Goal: Task Accomplishment & Management: Complete application form

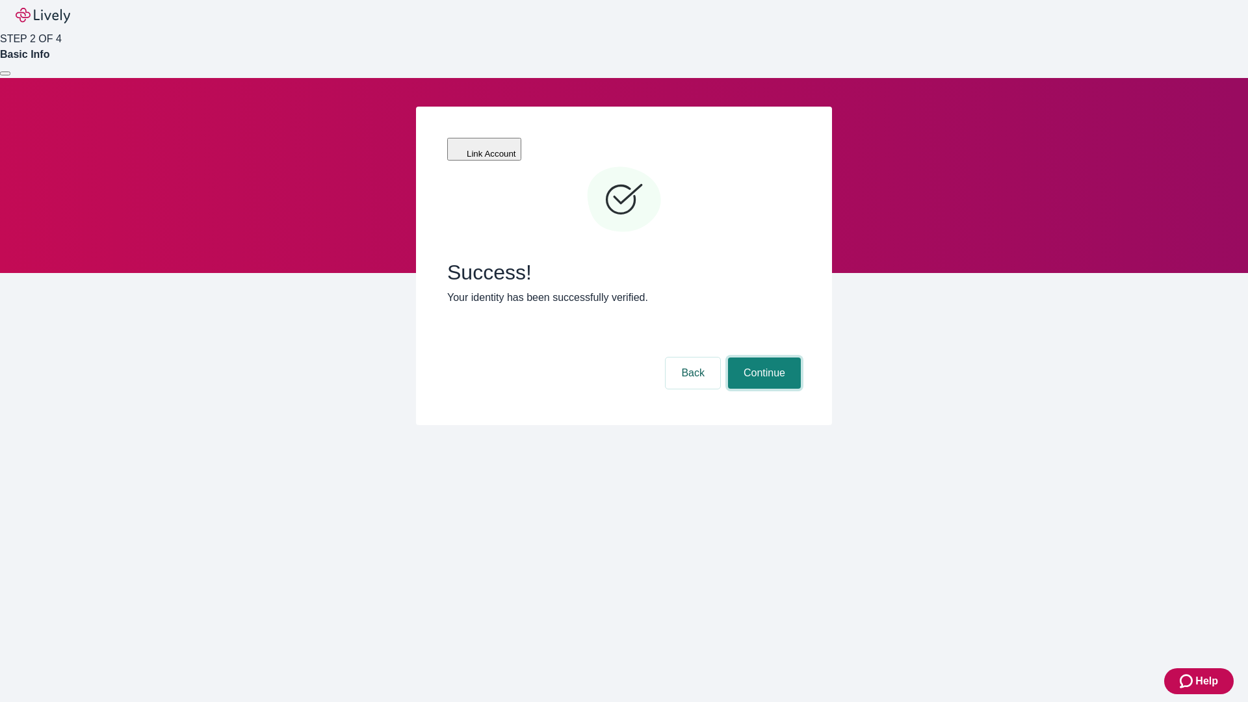
click at [762, 357] on button "Continue" at bounding box center [764, 372] width 73 height 31
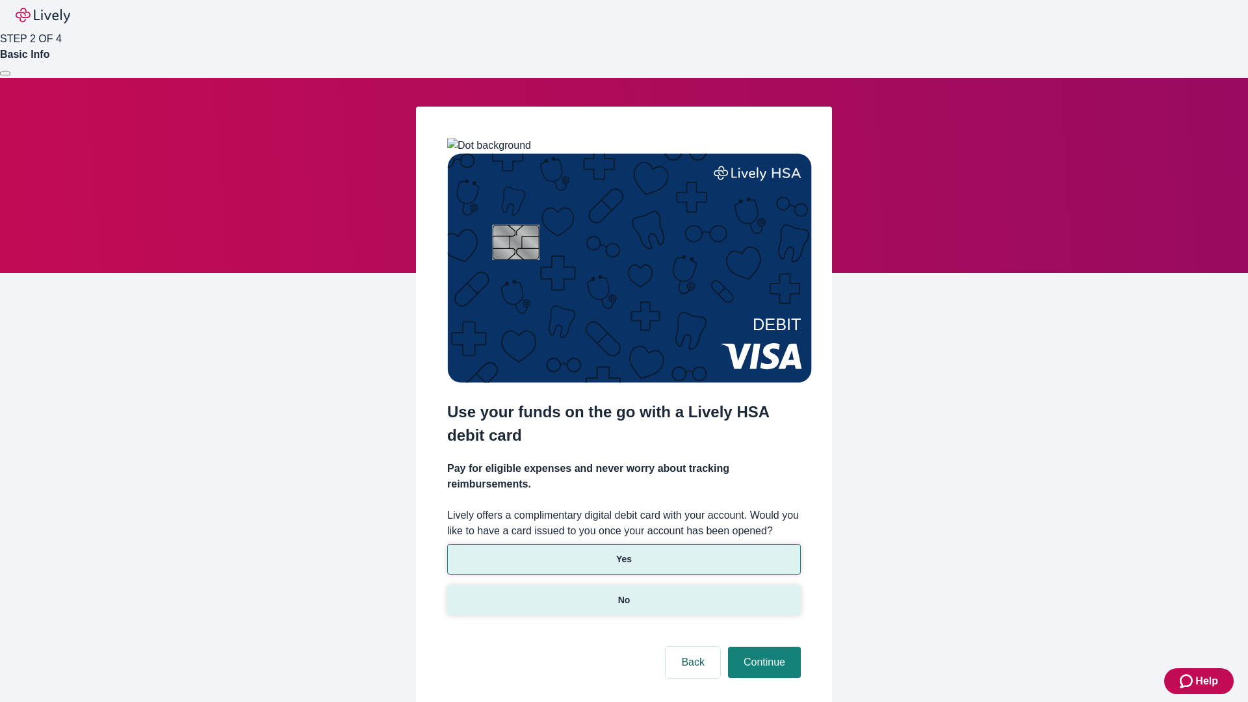
click at [623, 593] on p "No" at bounding box center [624, 600] width 12 height 14
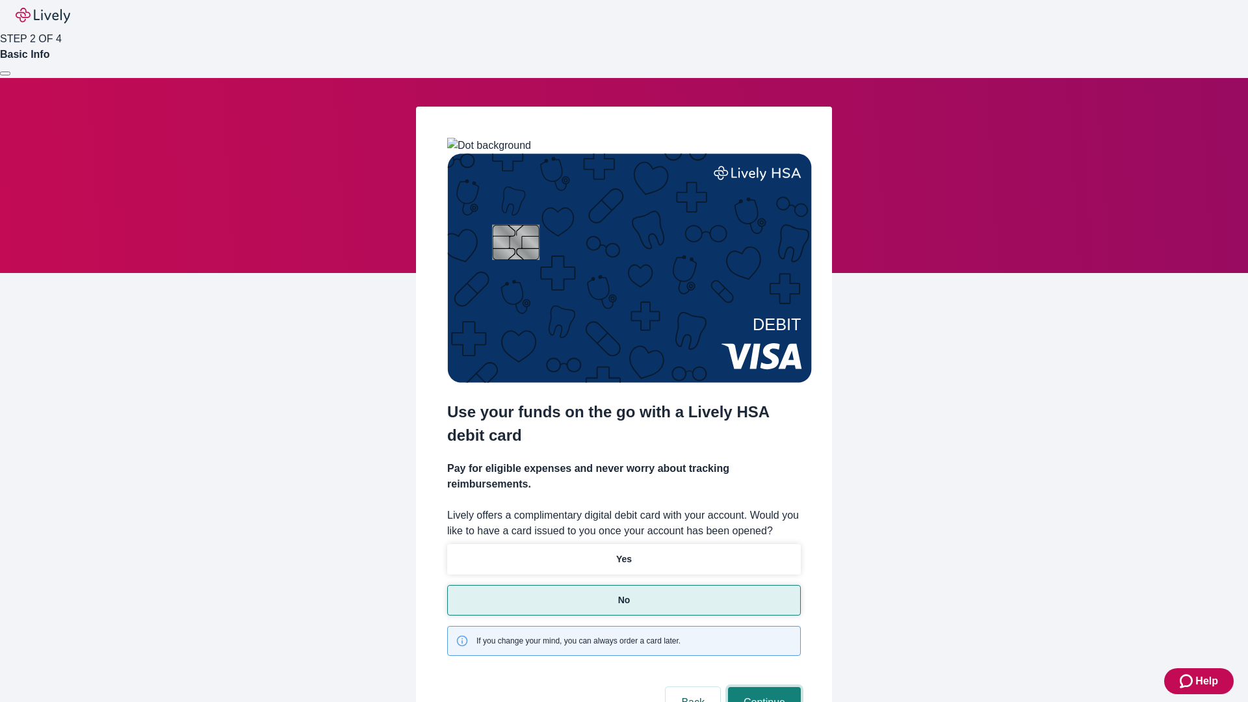
click at [762, 687] on button "Continue" at bounding box center [764, 702] width 73 height 31
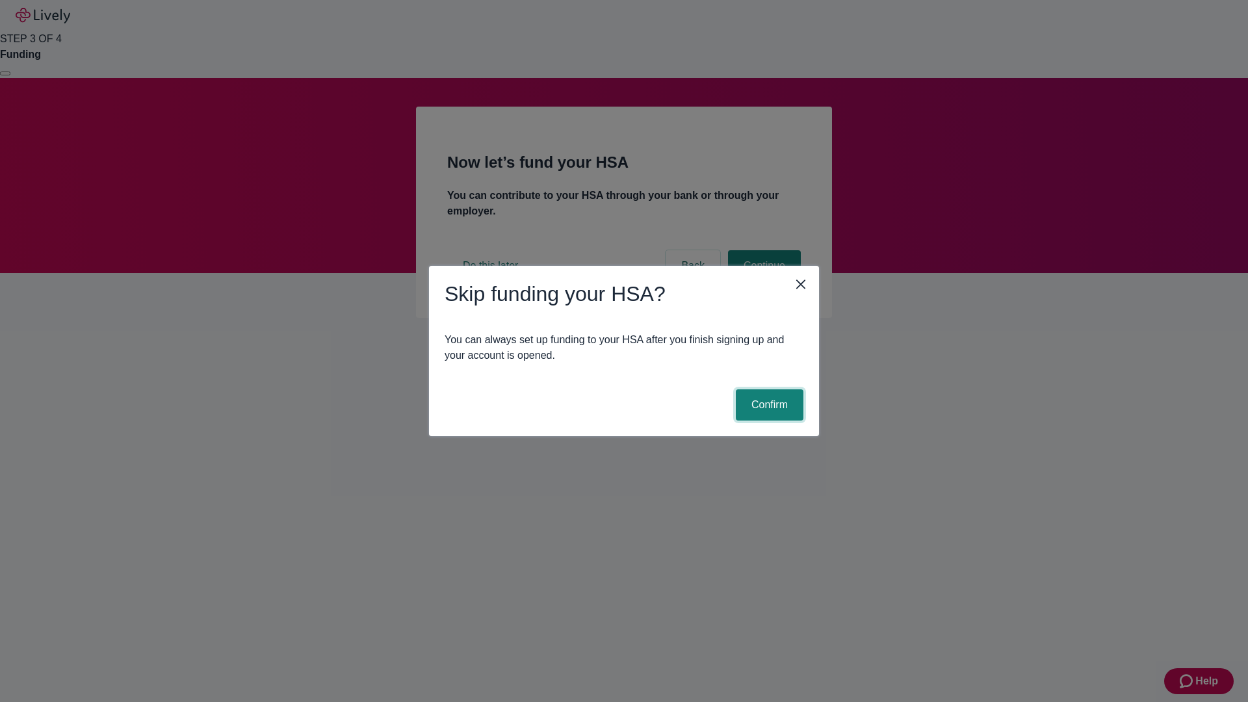
click at [767, 405] on button "Confirm" at bounding box center [770, 404] width 68 height 31
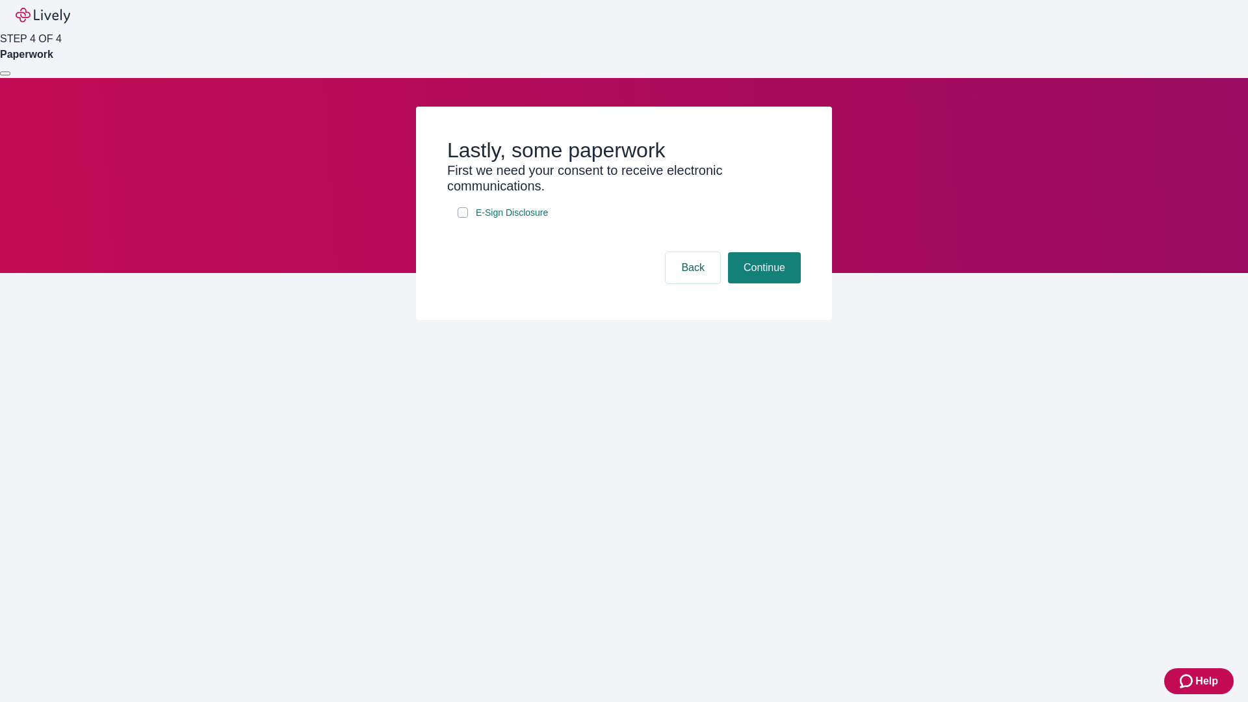
click at [463, 218] on input "E-Sign Disclosure" at bounding box center [462, 212] width 10 height 10
checkbox input "true"
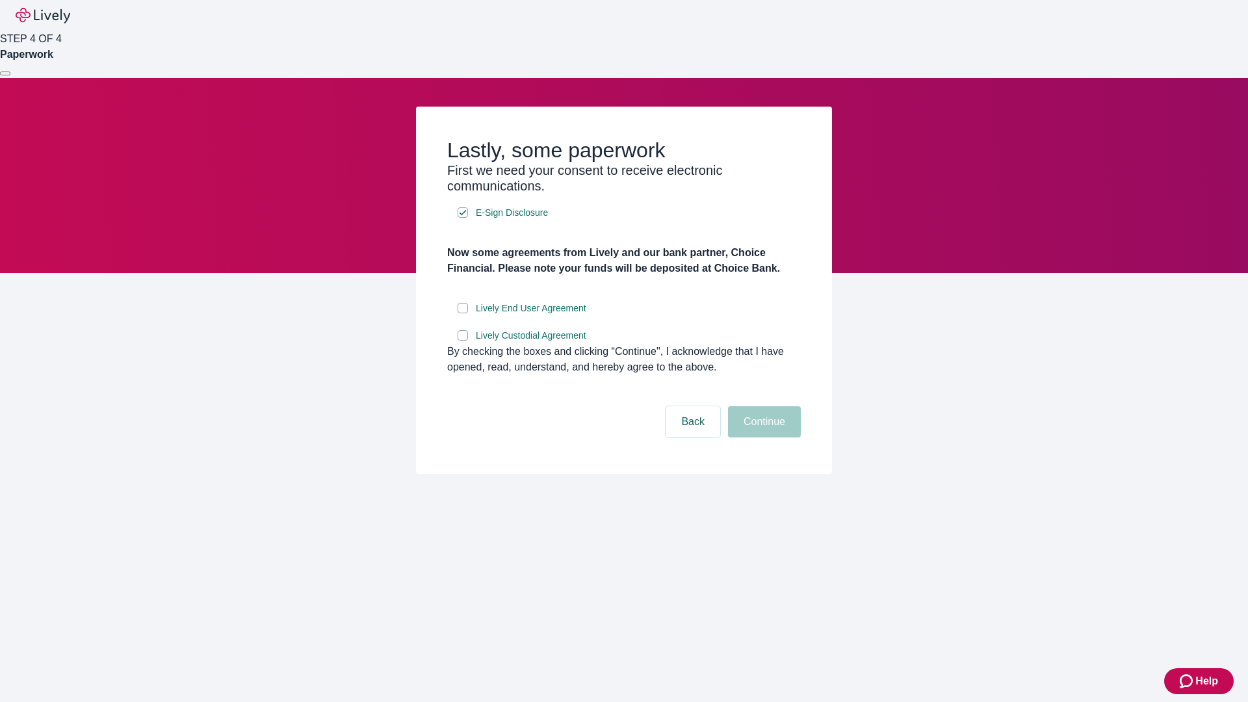
click at [463, 313] on input "Lively End User Agreement" at bounding box center [462, 308] width 10 height 10
checkbox input "true"
click at [463, 340] on input "Lively Custodial Agreement" at bounding box center [462, 335] width 10 height 10
checkbox input "true"
click at [762, 437] on button "Continue" at bounding box center [764, 421] width 73 height 31
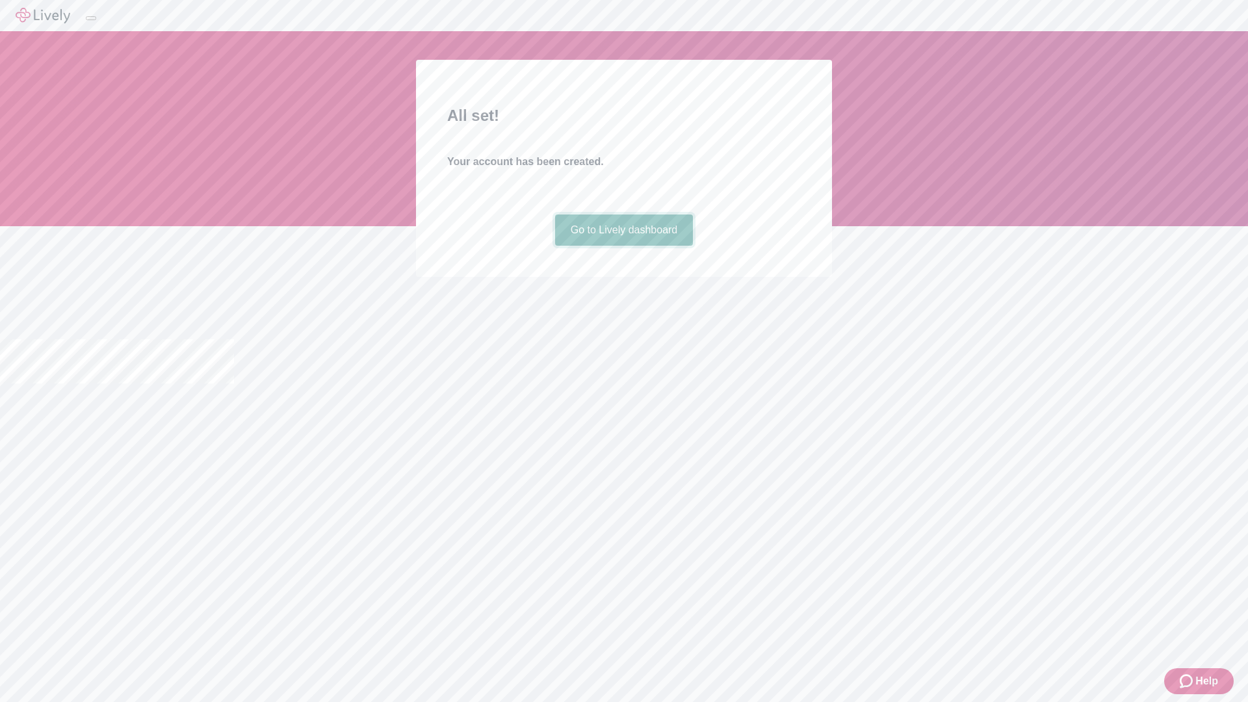
click at [623, 246] on link "Go to Lively dashboard" at bounding box center [624, 229] width 138 height 31
